Goal: Task Accomplishment & Management: Complete application form

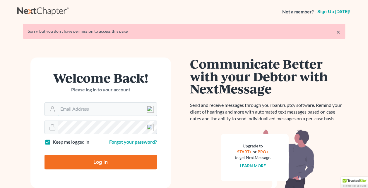
type input "[EMAIL_ADDRESS][DOMAIN_NAME]"
click at [101, 160] on input "Log In" at bounding box center [100, 162] width 112 height 15
type input "Thinking..."
type input "[EMAIL_ADDRESS][DOMAIN_NAME]"
click at [0, 122] on html "Not a member? Sign up [DATE]! × Your email or password is incorrect Welcome Bac…" at bounding box center [184, 128] width 368 height 256
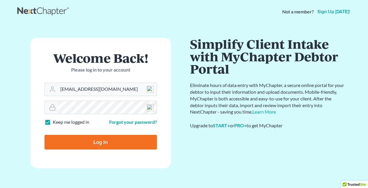
click at [44, 135] on input "Log In" at bounding box center [100, 142] width 112 height 15
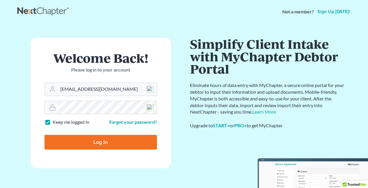
type input "Thinking..."
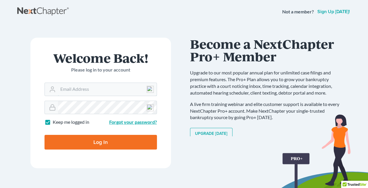
type input "[EMAIL_ADDRESS][DOMAIN_NAME]"
click at [130, 123] on link "Forgot your password?" at bounding box center [133, 122] width 48 height 6
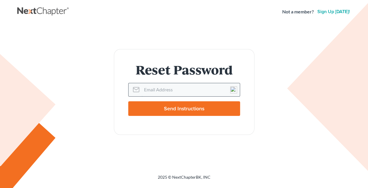
click at [142, 91] on input "Email Address" at bounding box center [191, 89] width 98 height 13
type input "nancy@burnettlaw.net"
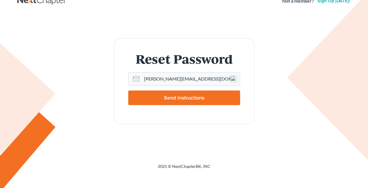
scroll to position [17, 0]
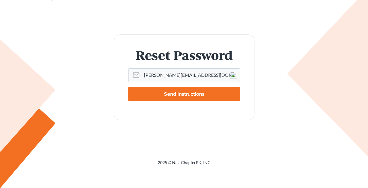
click at [199, 89] on input "Send Instructions" at bounding box center [184, 94] width 112 height 15
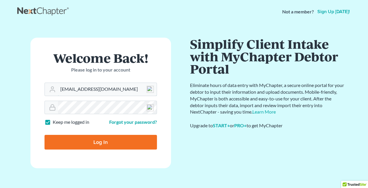
drag, startPoint x: 119, startPoint y: 112, endPoint x: 0, endPoint y: 104, distance: 119.3
click at [4, 112] on main "× Email sent with password reset instructions. If it doesn't arrive in the next…" at bounding box center [184, 163] width 368 height 281
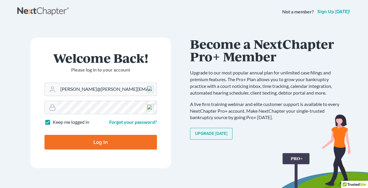
type input "nancy@burnett@live.com"
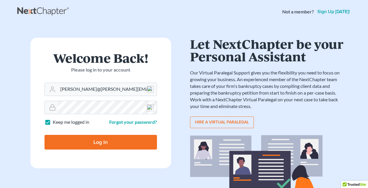
click at [44, 135] on input "Log In" at bounding box center [100, 142] width 112 height 15
type input "Thinking..."
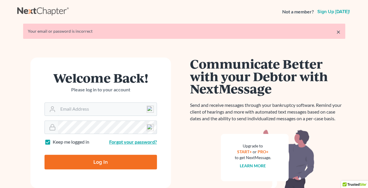
type input "[EMAIL_ADDRESS][DOMAIN_NAME]"
click at [149, 143] on link "Forgot your password?" at bounding box center [133, 142] width 48 height 6
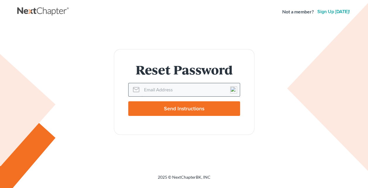
click at [160, 94] on input "Email Address" at bounding box center [191, 89] width 98 height 13
type input "nancy@burnettlaw.net"
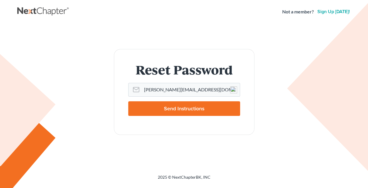
click at [160, 108] on input "Send Instructions" at bounding box center [184, 108] width 112 height 15
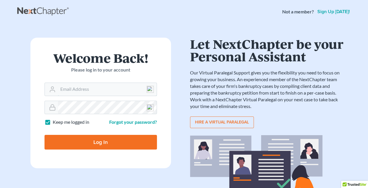
type input "[EMAIL_ADDRESS][DOMAIN_NAME]"
click at [99, 138] on input "Log In" at bounding box center [100, 142] width 112 height 15
type input "Thinking..."
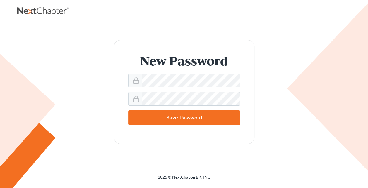
click at [128, 111] on input "Save Password" at bounding box center [184, 118] width 112 height 15
type input "Thinking..."
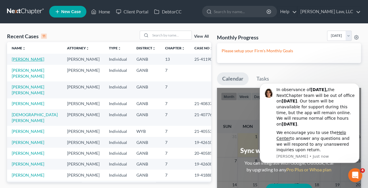
click at [36, 61] on link "[PERSON_NAME]" at bounding box center [28, 59] width 32 height 5
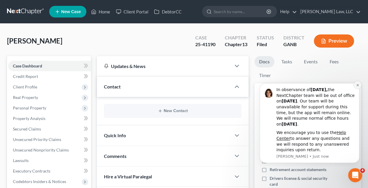
click at [356, 87] on icon "Dismiss notification" at bounding box center [357, 85] width 3 height 3
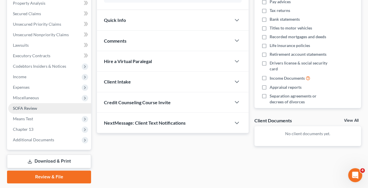
scroll to position [103, 0]
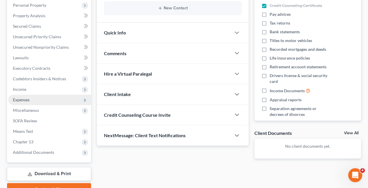
click at [39, 98] on span "Expenses" at bounding box center [49, 100] width 83 height 11
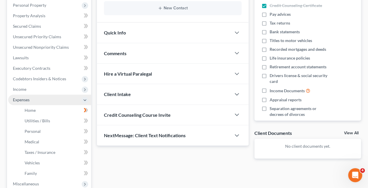
click at [39, 98] on span "Expenses" at bounding box center [49, 100] width 83 height 11
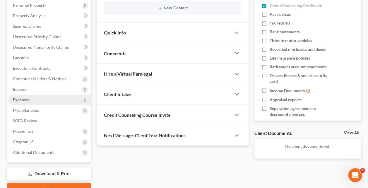
click at [39, 98] on span "Expenses" at bounding box center [49, 100] width 83 height 11
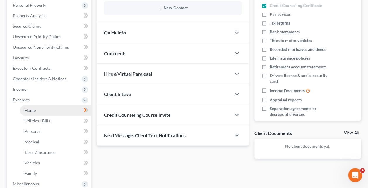
click at [34, 110] on span "Home" at bounding box center [30, 110] width 11 height 5
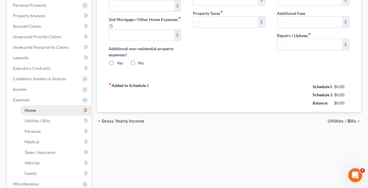
type input "590.00"
type input "0.00"
radio input "true"
type input "0.00"
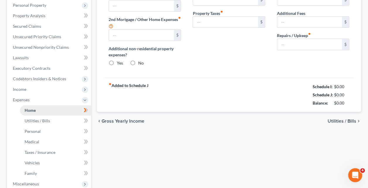
type input "0.00"
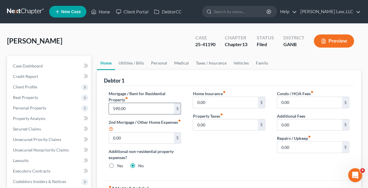
click at [145, 111] on input "590.00" at bounding box center [141, 108] width 65 height 11
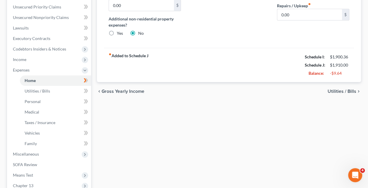
scroll to position [146, 0]
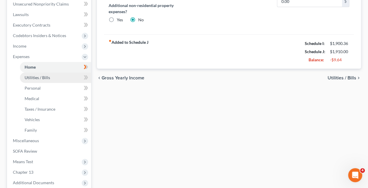
type input "700"
click at [45, 79] on span "Utilities / Bills" at bounding box center [37, 77] width 25 height 5
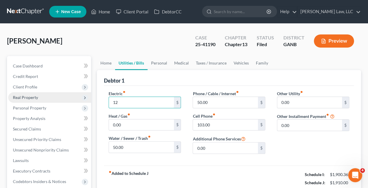
type input "1"
click at [121, 102] on input "text" at bounding box center [141, 102] width 65 height 11
type input "160"
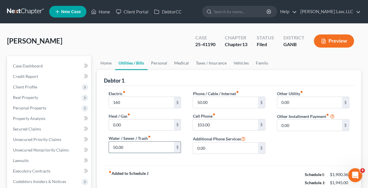
click at [143, 147] on input "50.00" at bounding box center [141, 147] width 65 height 11
click at [214, 104] on input "50.00" at bounding box center [225, 102] width 65 height 11
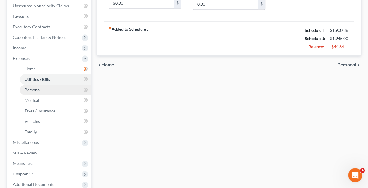
scroll to position [146, 0]
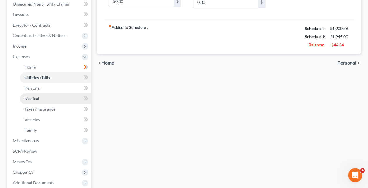
click at [48, 100] on link "Medical" at bounding box center [55, 99] width 71 height 11
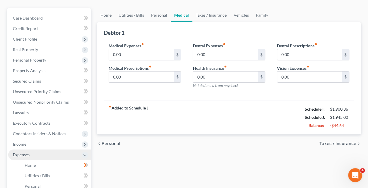
scroll to position [146, 0]
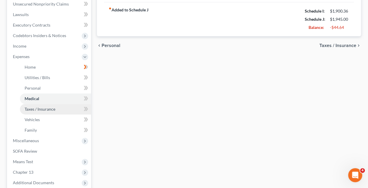
click at [42, 107] on span "Taxes / Insurance" at bounding box center [40, 109] width 31 height 5
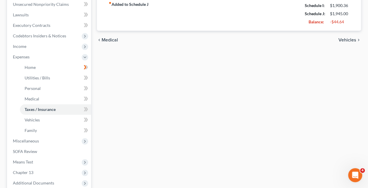
scroll to position [146, 0]
click at [43, 118] on link "Vehicles" at bounding box center [55, 120] width 71 height 11
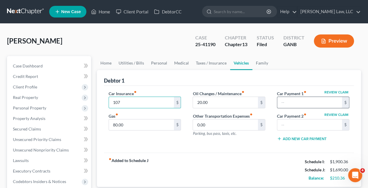
type input "107"
click at [300, 104] on input "text" at bounding box center [309, 102] width 65 height 11
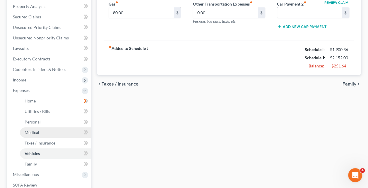
scroll to position [146, 0]
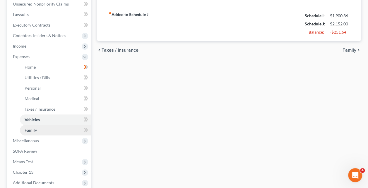
type input "462"
click at [47, 130] on link "Family" at bounding box center [55, 130] width 71 height 11
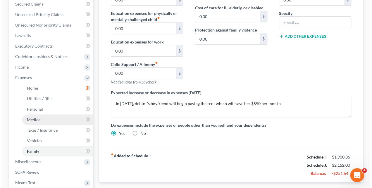
scroll to position [146, 0]
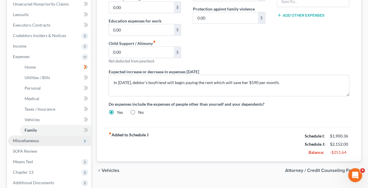
click at [37, 139] on span "Miscellaneous" at bounding box center [26, 140] width 26 height 5
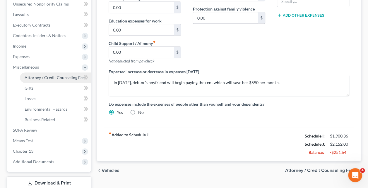
click at [51, 80] on link "Attorney / Credit Counseling Fees" at bounding box center [55, 78] width 71 height 11
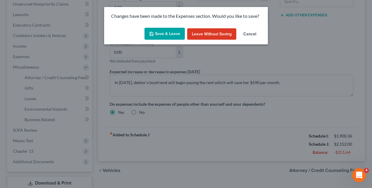
click at [175, 35] on button "Save & Leave" at bounding box center [164, 34] width 40 height 12
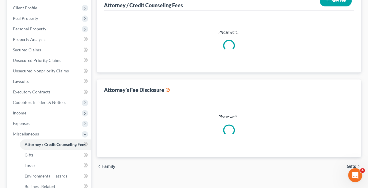
select select "0"
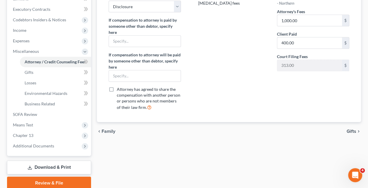
scroll to position [175, 0]
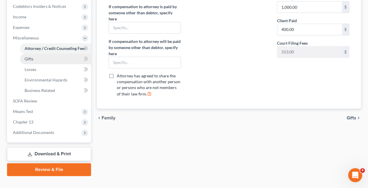
click at [44, 62] on link "Gifts" at bounding box center [55, 59] width 71 height 11
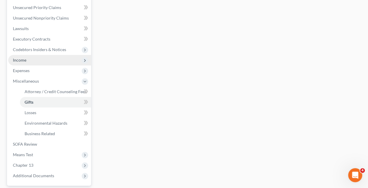
scroll to position [185, 0]
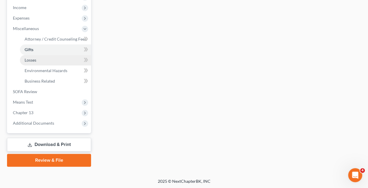
click at [41, 60] on link "Losses" at bounding box center [55, 60] width 71 height 11
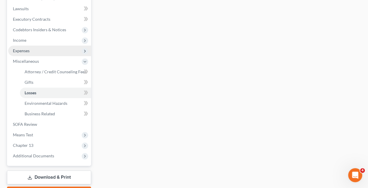
scroll to position [185, 0]
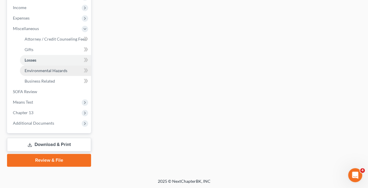
click at [41, 70] on span "Environmental Hazards" at bounding box center [46, 70] width 43 height 5
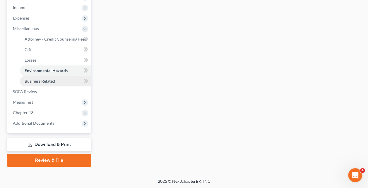
click at [36, 80] on span "Business Related" at bounding box center [40, 81] width 30 height 5
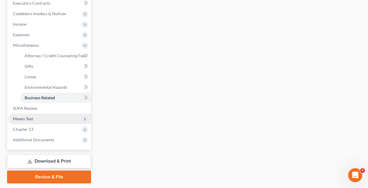
scroll to position [185, 0]
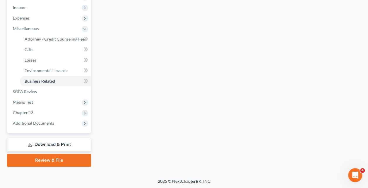
click at [57, 144] on link "Download & Print" at bounding box center [49, 145] width 84 height 14
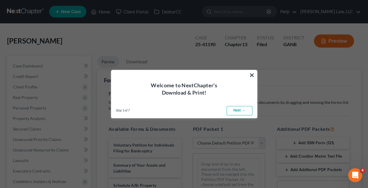
click at [241, 111] on link "Next →" at bounding box center [239, 110] width 26 height 9
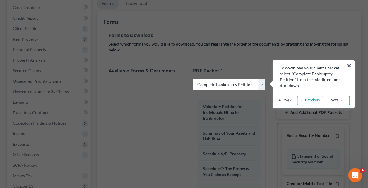
scroll to position [146, 0]
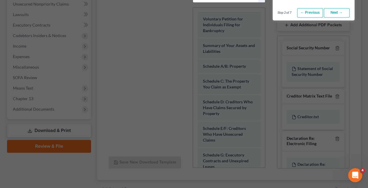
click at [304, 12] on link "← Previous" at bounding box center [310, 12] width 26 height 9
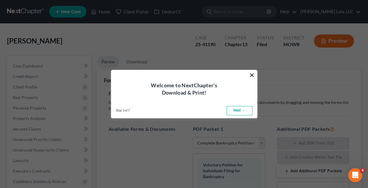
scroll to position [0, 0]
click at [237, 112] on link "Next →" at bounding box center [239, 110] width 26 height 9
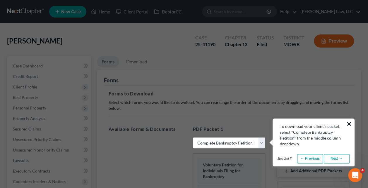
click at [347, 123] on button "×" at bounding box center [349, 123] width 6 height 9
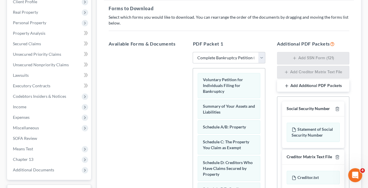
scroll to position [88, 0]
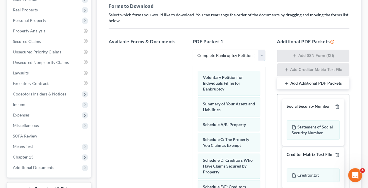
click at [243, 58] on select "Choose Default Petition PDF Packet Complete Bankruptcy Petition (all forms and …" at bounding box center [228, 56] width 72 height 12
select select "2"
click at [192, 50] on select "Choose Default Petition PDF Packet Complete Bankruptcy Petition (all forms and …" at bounding box center [228, 56] width 72 height 12
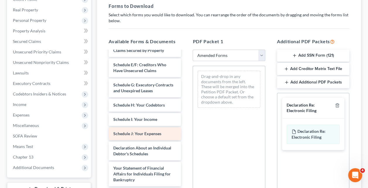
click at [143, 140] on div "Schedule J: Your Expenses" at bounding box center [144, 134] width 72 height 13
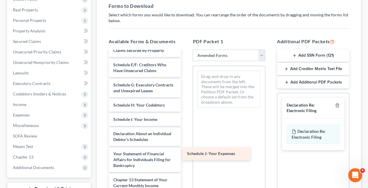
drag, startPoint x: 143, startPoint y: 146, endPoint x: 217, endPoint y: 149, distance: 73.8
click at [185, 149] on div "Schedule J: Your Expenses Voluntary Petition for Individuals Filing for Bankrup…" at bounding box center [145, 115] width 82 height 304
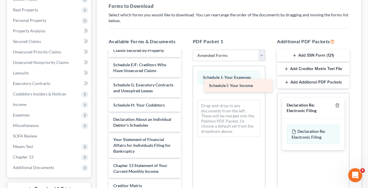
drag, startPoint x: 141, startPoint y: 136, endPoint x: 237, endPoint y: 85, distance: 108.3
click at [185, 85] on div "Schedule I: Your Income Voluntary Petition for Individuals Filing for Bankruptc…" at bounding box center [145, 108] width 82 height 290
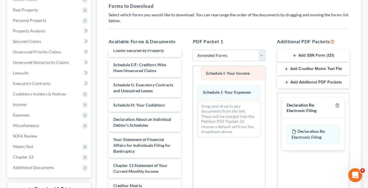
drag, startPoint x: 233, startPoint y: 87, endPoint x: 236, endPoint y: 68, distance: 18.4
click at [236, 68] on div "Schedule I: Your Income Schedule I: Your Income Schedule J: Your Expenses Sched…" at bounding box center [229, 104] width 72 height 76
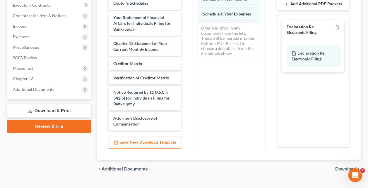
scroll to position [178, 0]
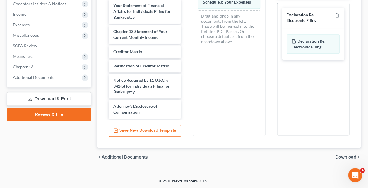
click at [337, 158] on span "Download" at bounding box center [345, 157] width 21 height 5
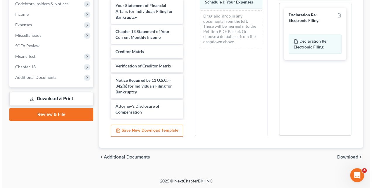
scroll to position [132, 0]
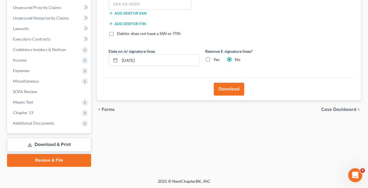
click at [232, 85] on button "Download" at bounding box center [228, 89] width 30 height 13
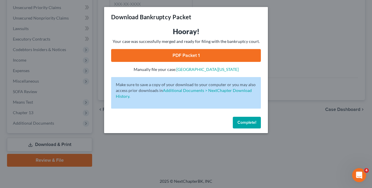
click at [240, 123] on span "Complete!" at bounding box center [246, 122] width 19 height 5
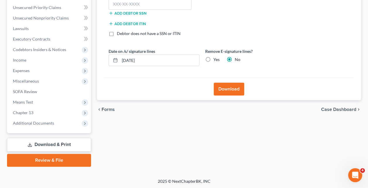
click at [84, 146] on link "Download & Print" at bounding box center [49, 145] width 84 height 14
click at [232, 87] on button "Download" at bounding box center [228, 89] width 30 height 13
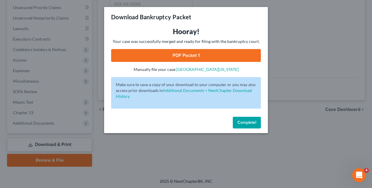
click at [214, 52] on link "PDF Packet 1" at bounding box center [186, 55] width 150 height 13
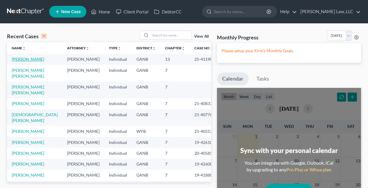
click at [35, 58] on link "[PERSON_NAME]" at bounding box center [28, 59] width 32 height 5
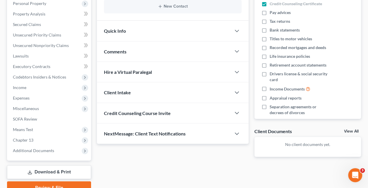
scroll to position [103, 0]
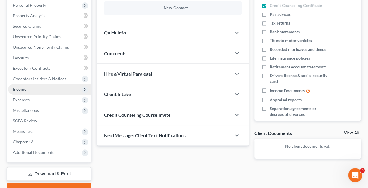
click at [36, 87] on span "Income" at bounding box center [49, 89] width 83 height 11
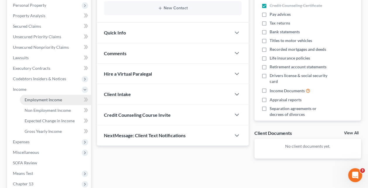
click at [59, 99] on span "Employment Income" at bounding box center [43, 99] width 37 height 5
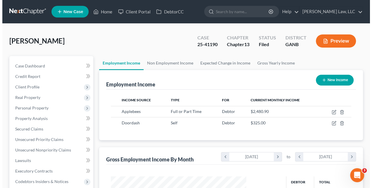
scroll to position [104, 147]
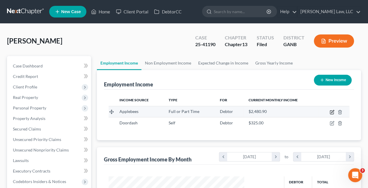
click at [330, 111] on icon "button" at bounding box center [332, 113] width 4 height 4
select select "0"
select select "10"
select select "2"
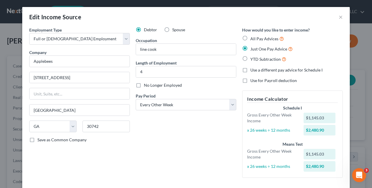
scroll to position [104, 149]
